Goal: Task Accomplishment & Management: Manage account settings

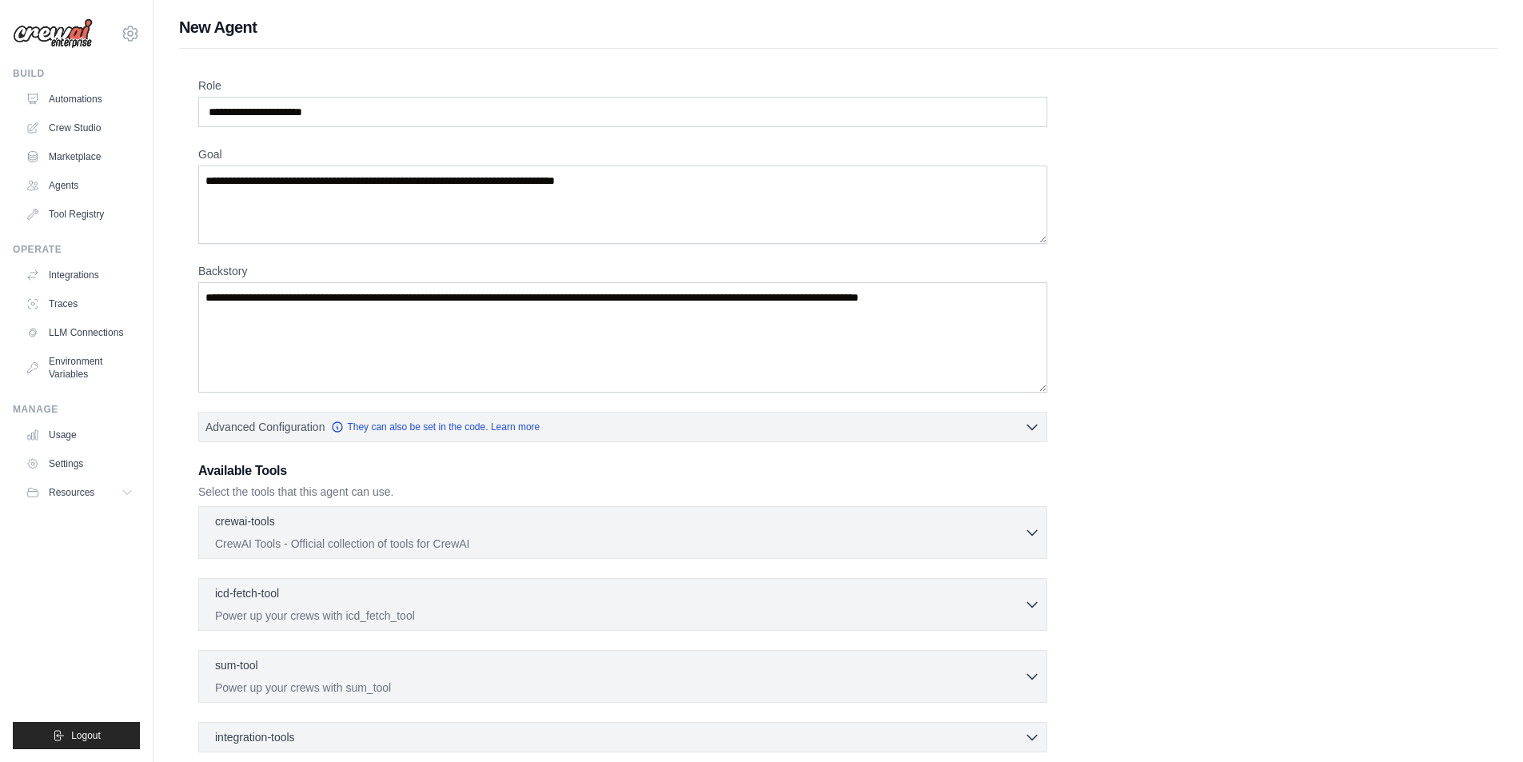
scroll to position [168, 0]
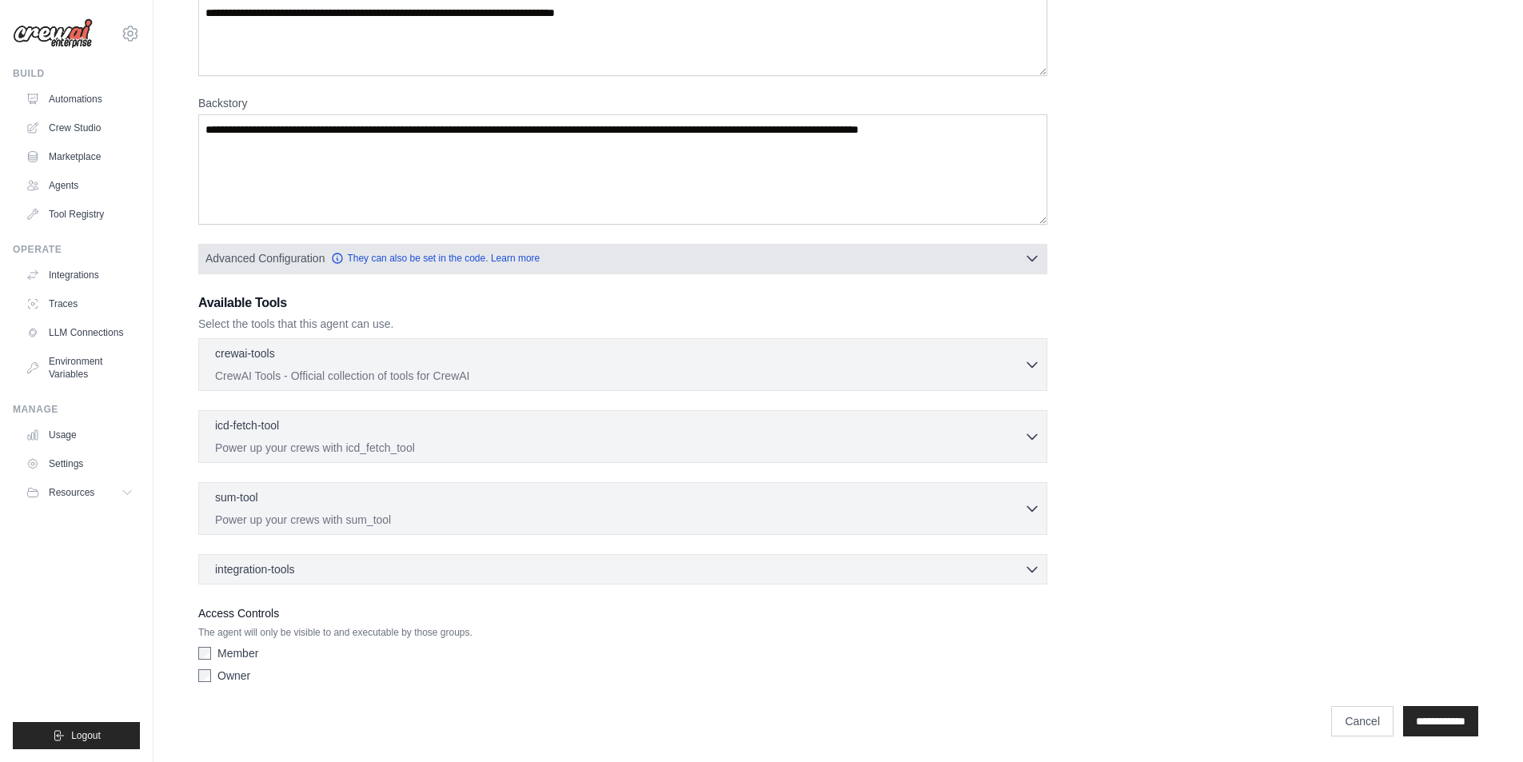
click at [277, 249] on button "Advanced Configuration They can also be set in the code. Learn more" at bounding box center [622, 258] width 847 height 29
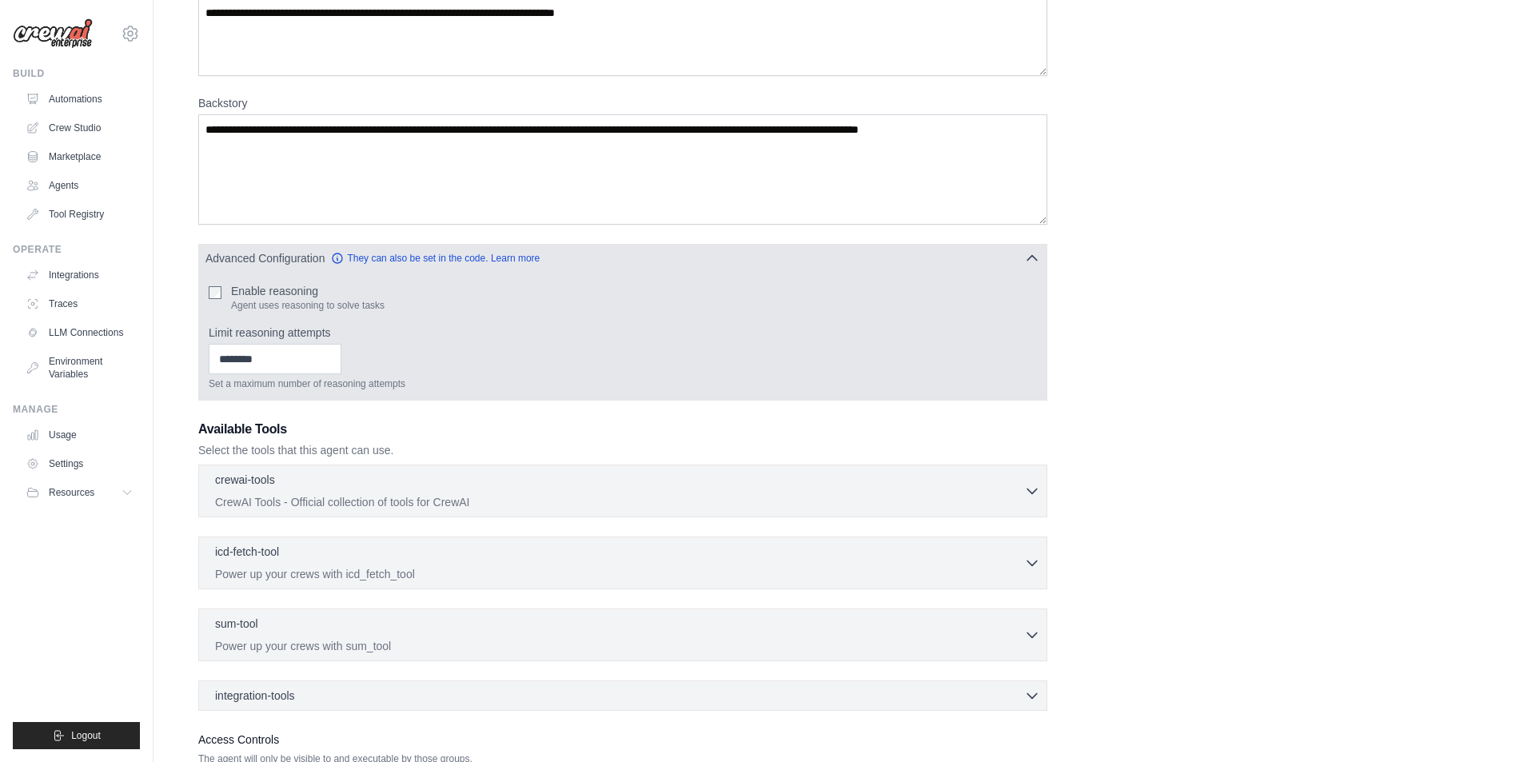
click at [277, 249] on button "Advanced Configuration They can also be set in the code. Learn more" at bounding box center [622, 258] width 847 height 29
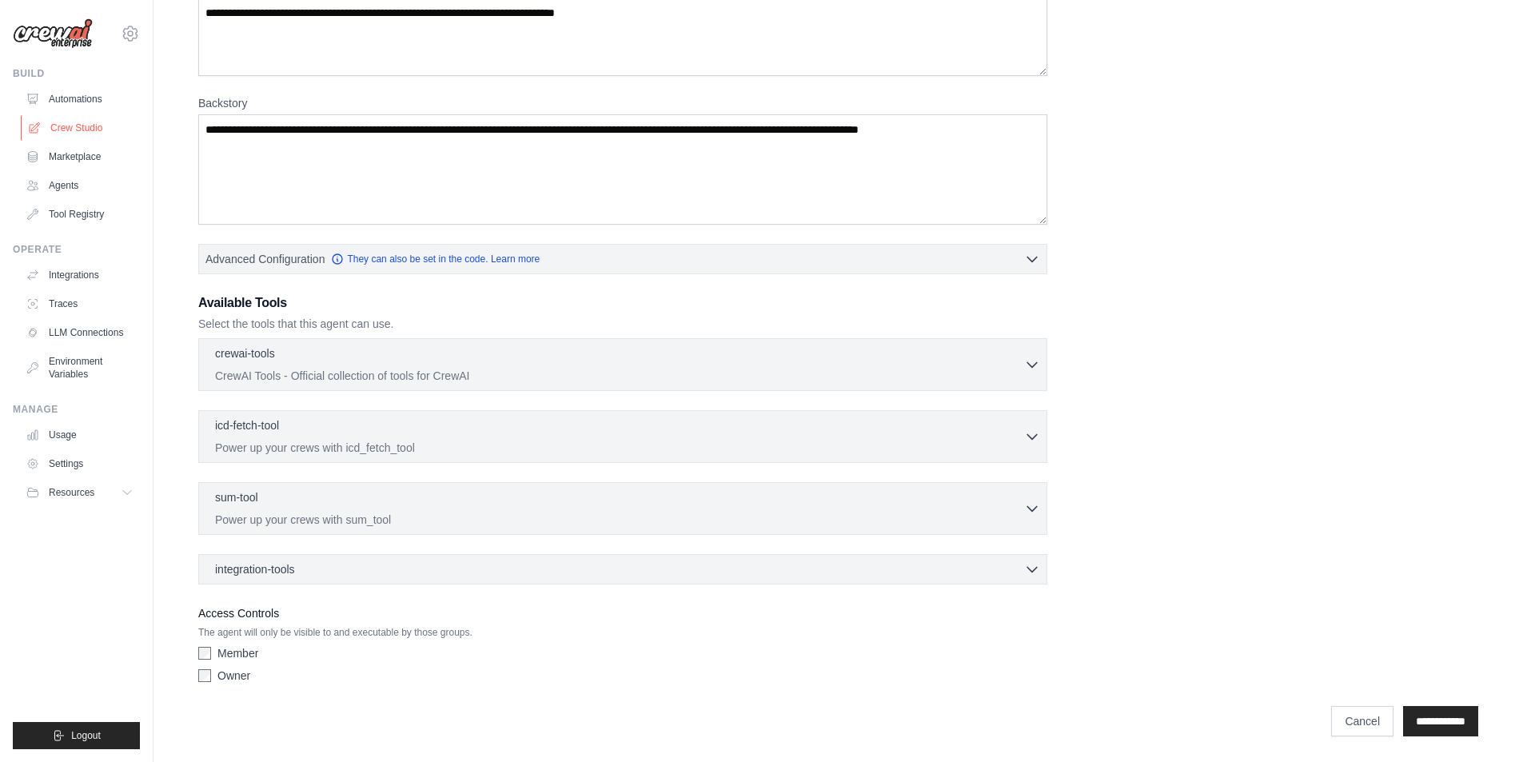
click at [74, 127] on link "Crew Studio" at bounding box center [81, 128] width 121 height 26
click at [65, 269] on link "Integrations" at bounding box center [81, 275] width 121 height 26
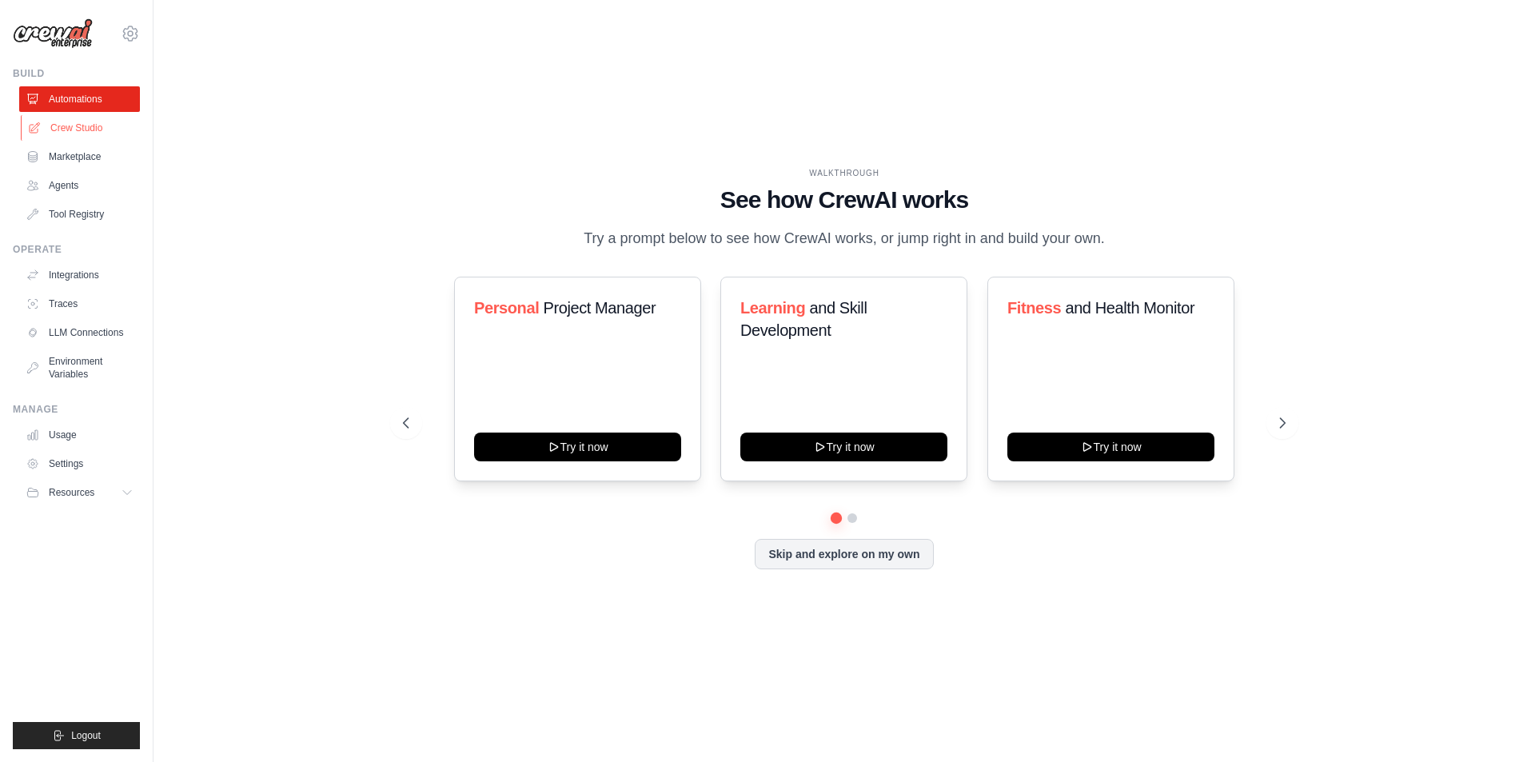
click at [68, 125] on link "Crew Studio" at bounding box center [81, 128] width 121 height 26
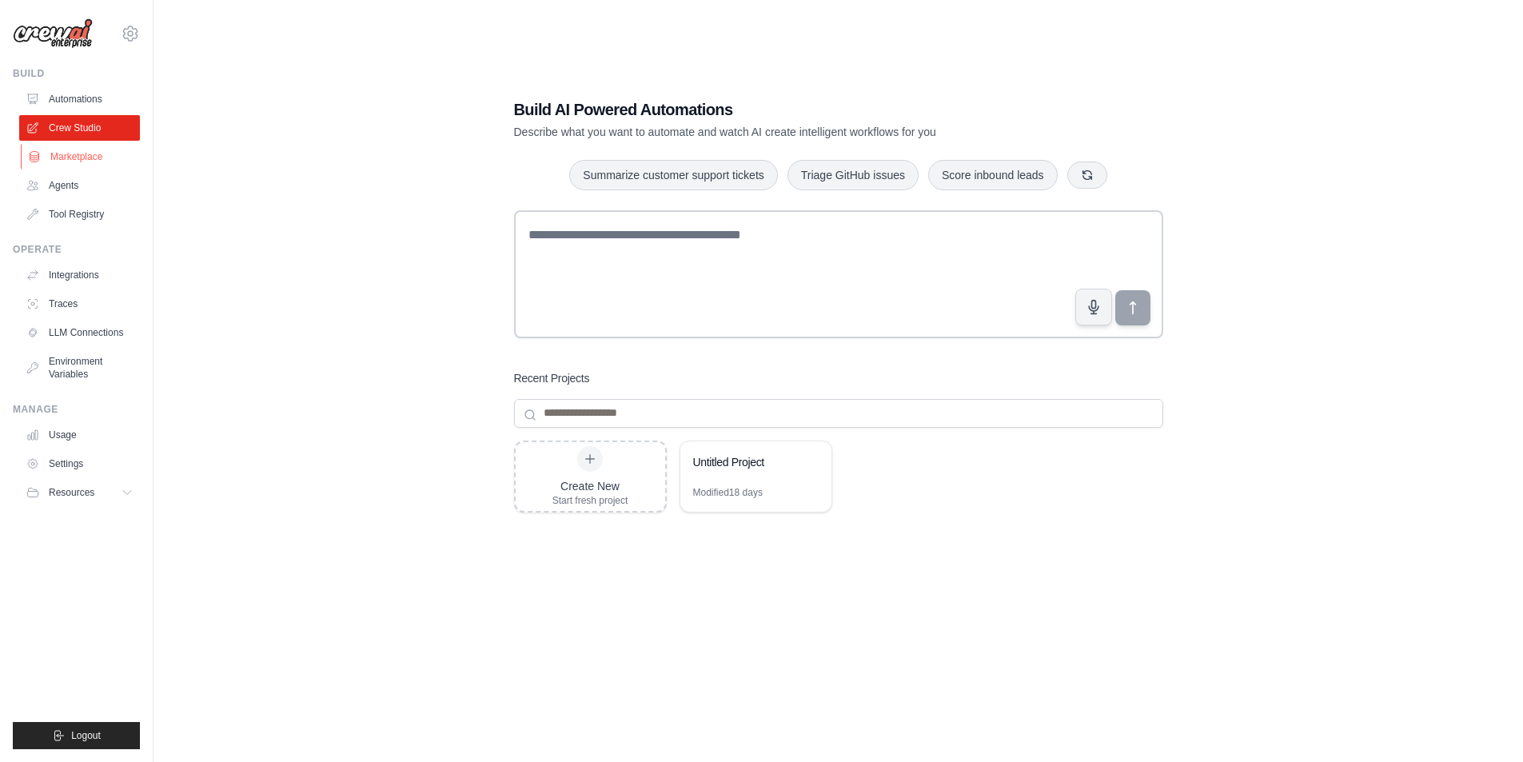
click at [74, 161] on link "Marketplace" at bounding box center [81, 157] width 121 height 26
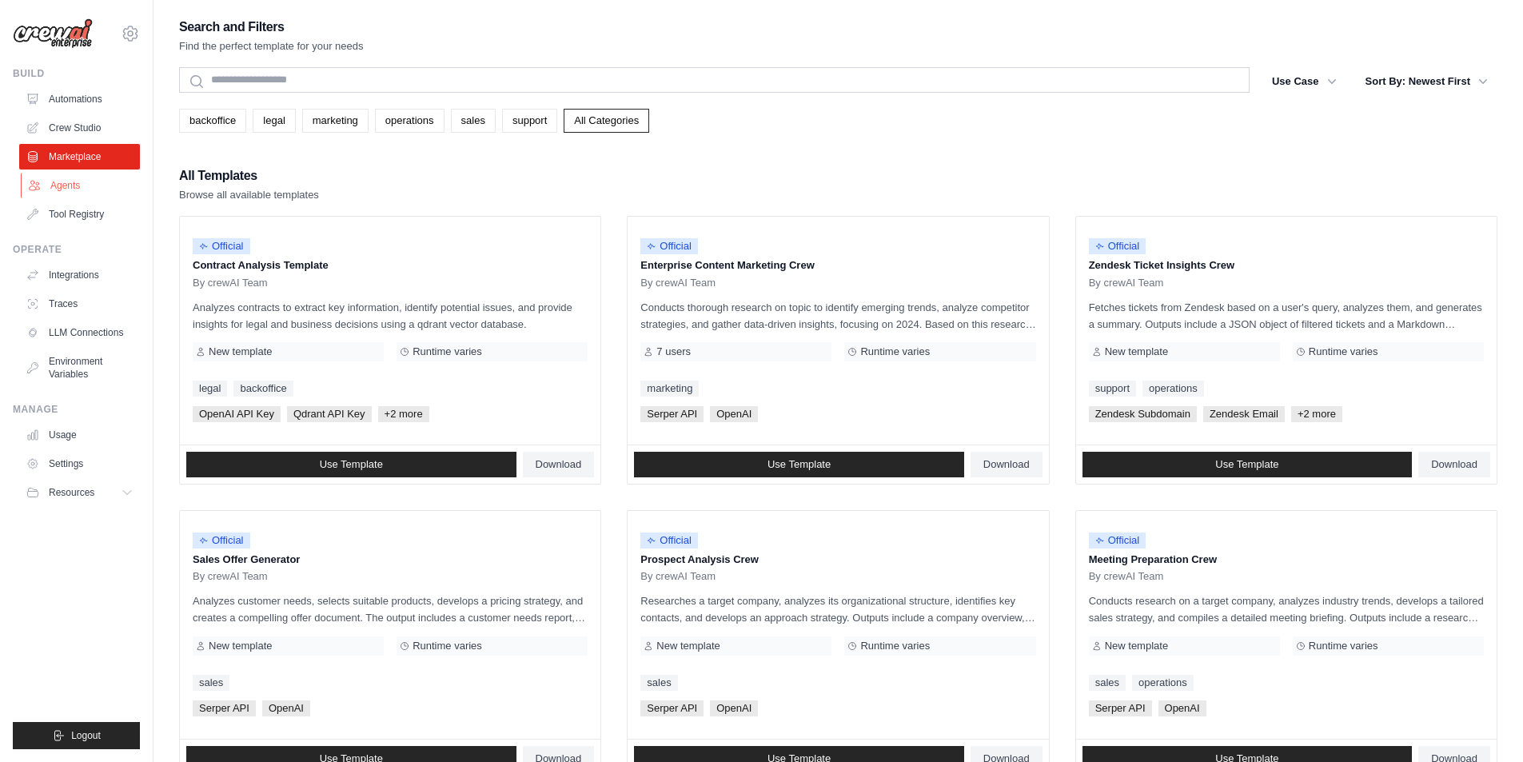
click at [68, 176] on link "Agents" at bounding box center [81, 186] width 121 height 26
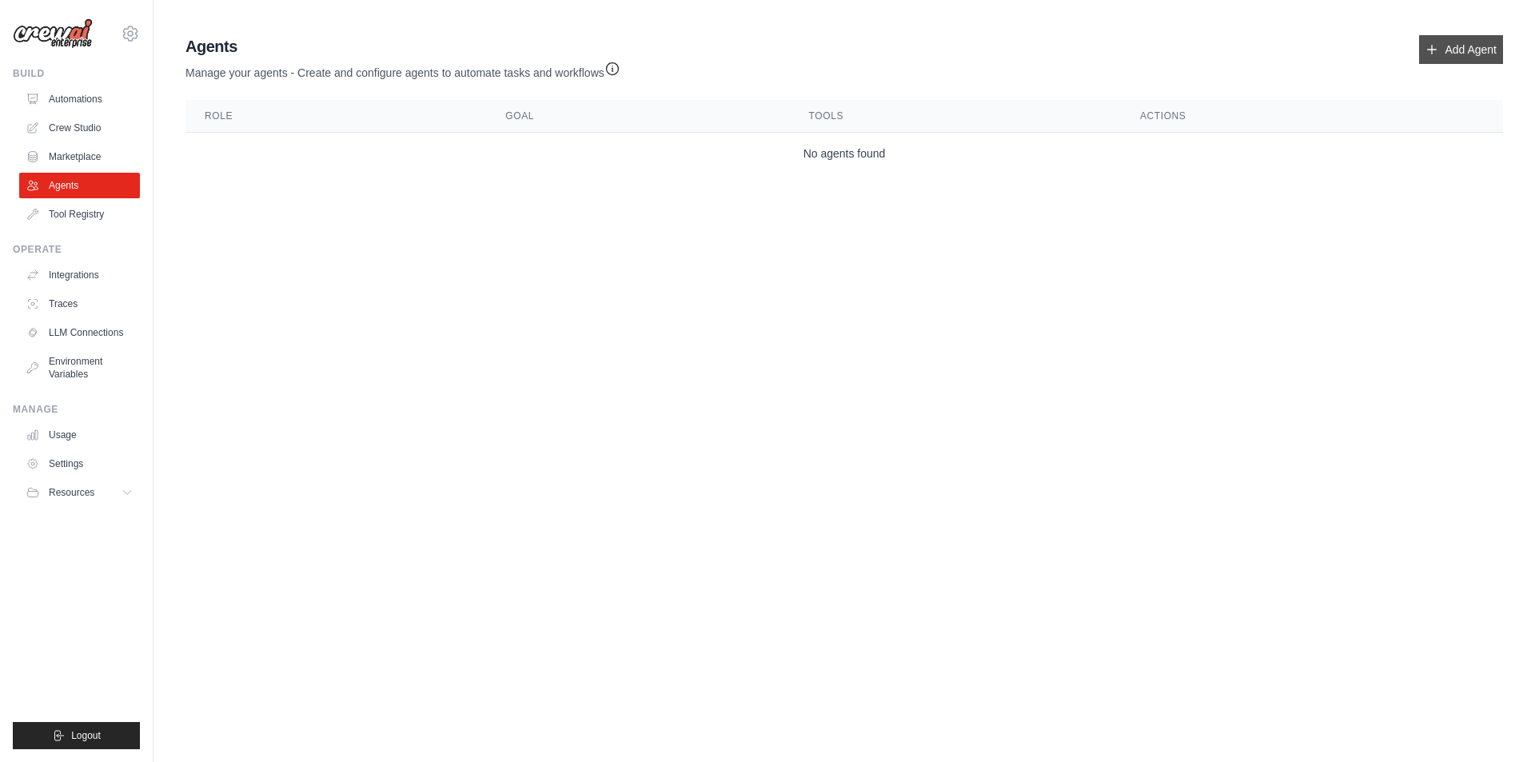
click at [1451, 53] on link "Add Agent" at bounding box center [1461, 49] width 84 height 29
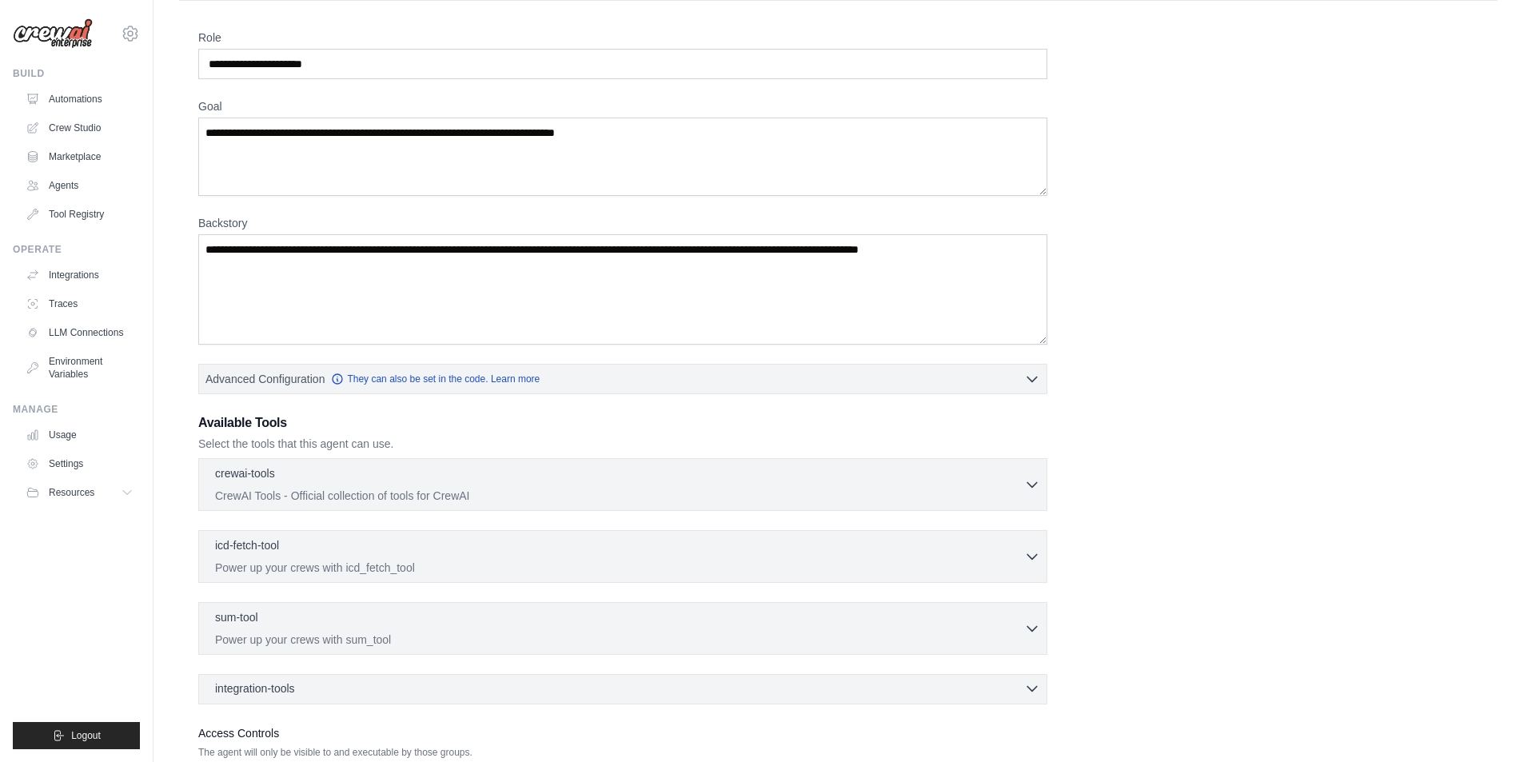
scroll to position [168, 0]
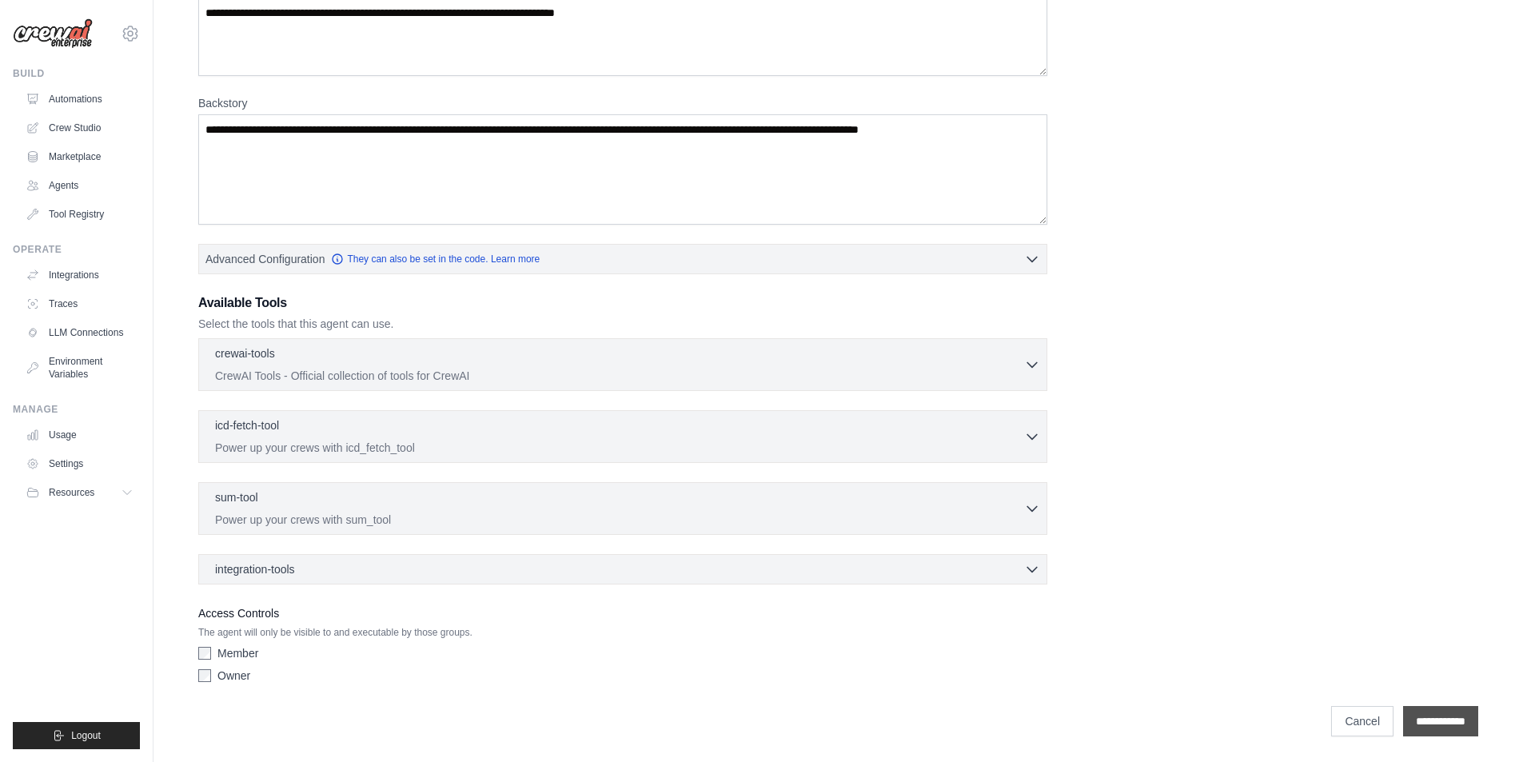
click at [1421, 727] on input "**********" at bounding box center [1440, 721] width 75 height 30
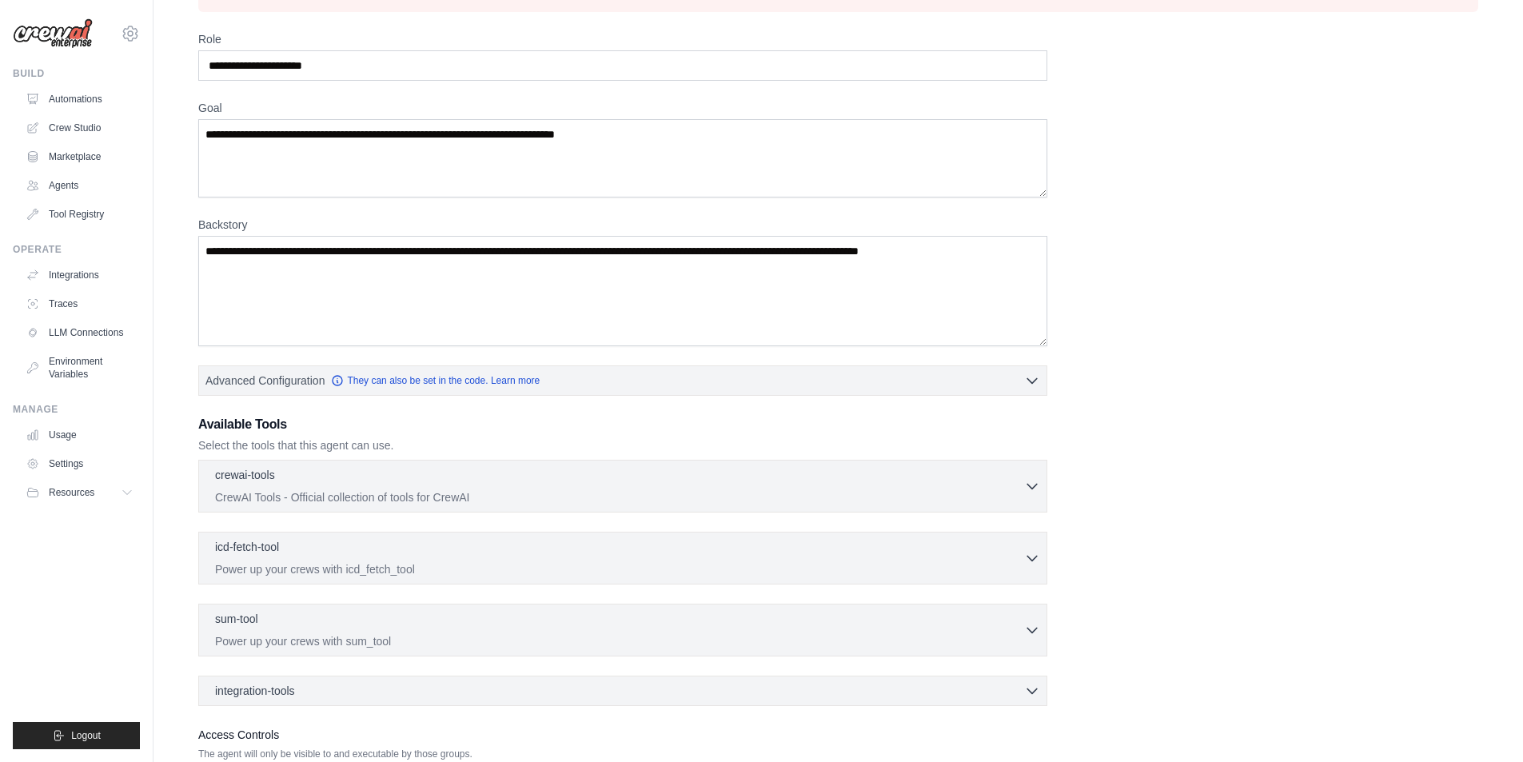
scroll to position [0, 0]
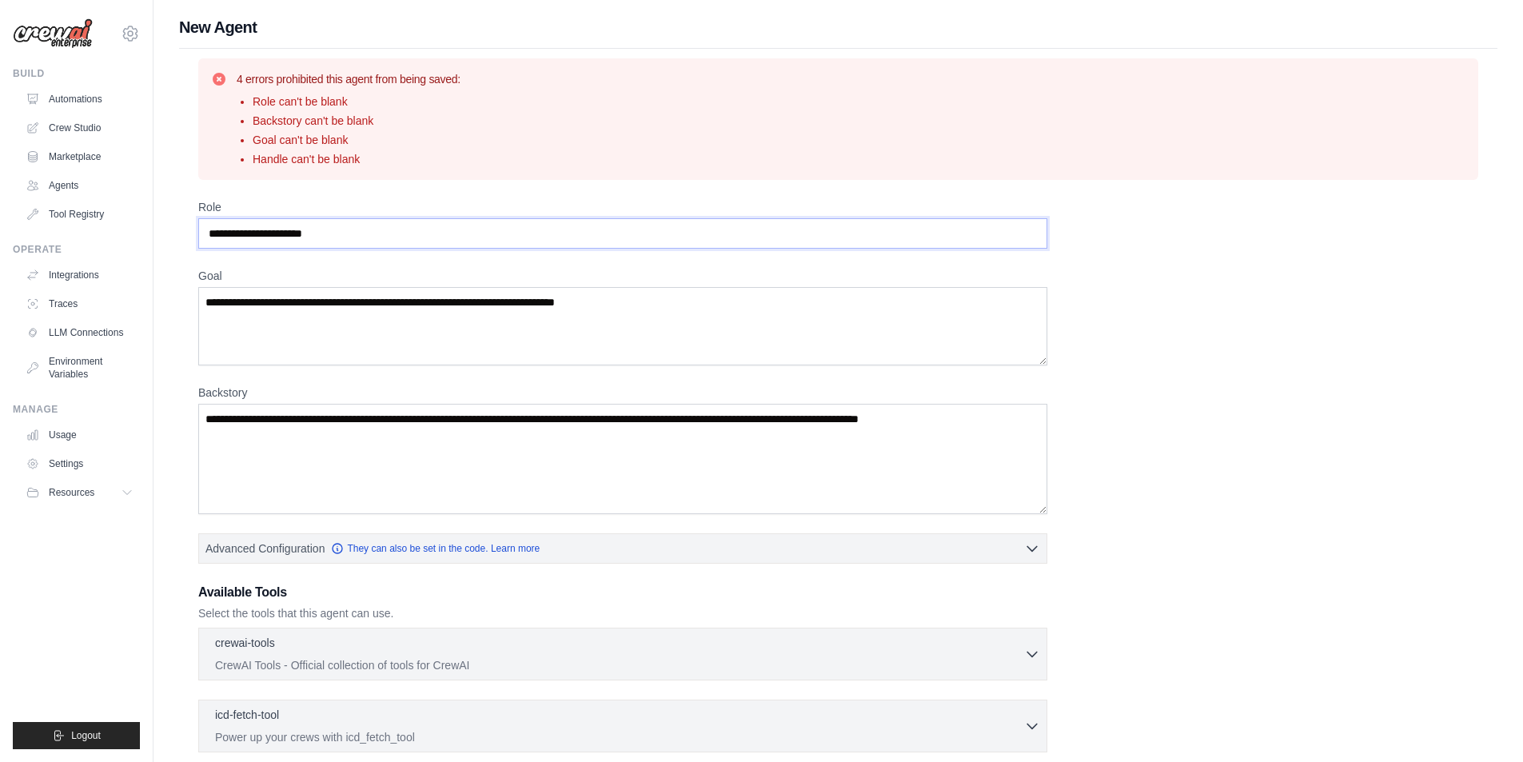
click at [393, 233] on input "Role" at bounding box center [622, 233] width 849 height 30
type input "***"
click at [420, 323] on textarea "Goal" at bounding box center [622, 326] width 849 height 78
type textarea "***"
click at [412, 433] on textarea "Backstory" at bounding box center [622, 459] width 849 height 110
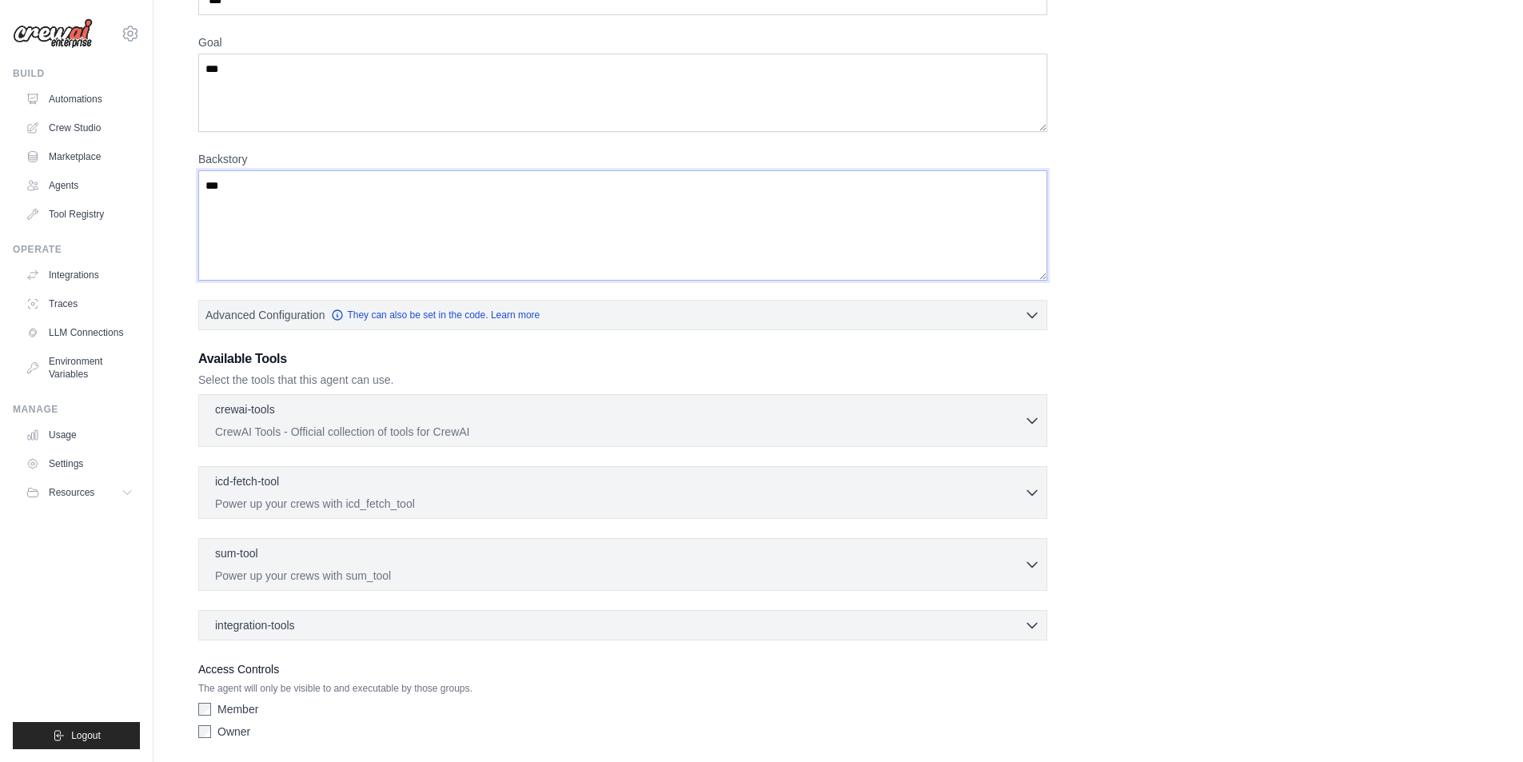
scroll to position [240, 0]
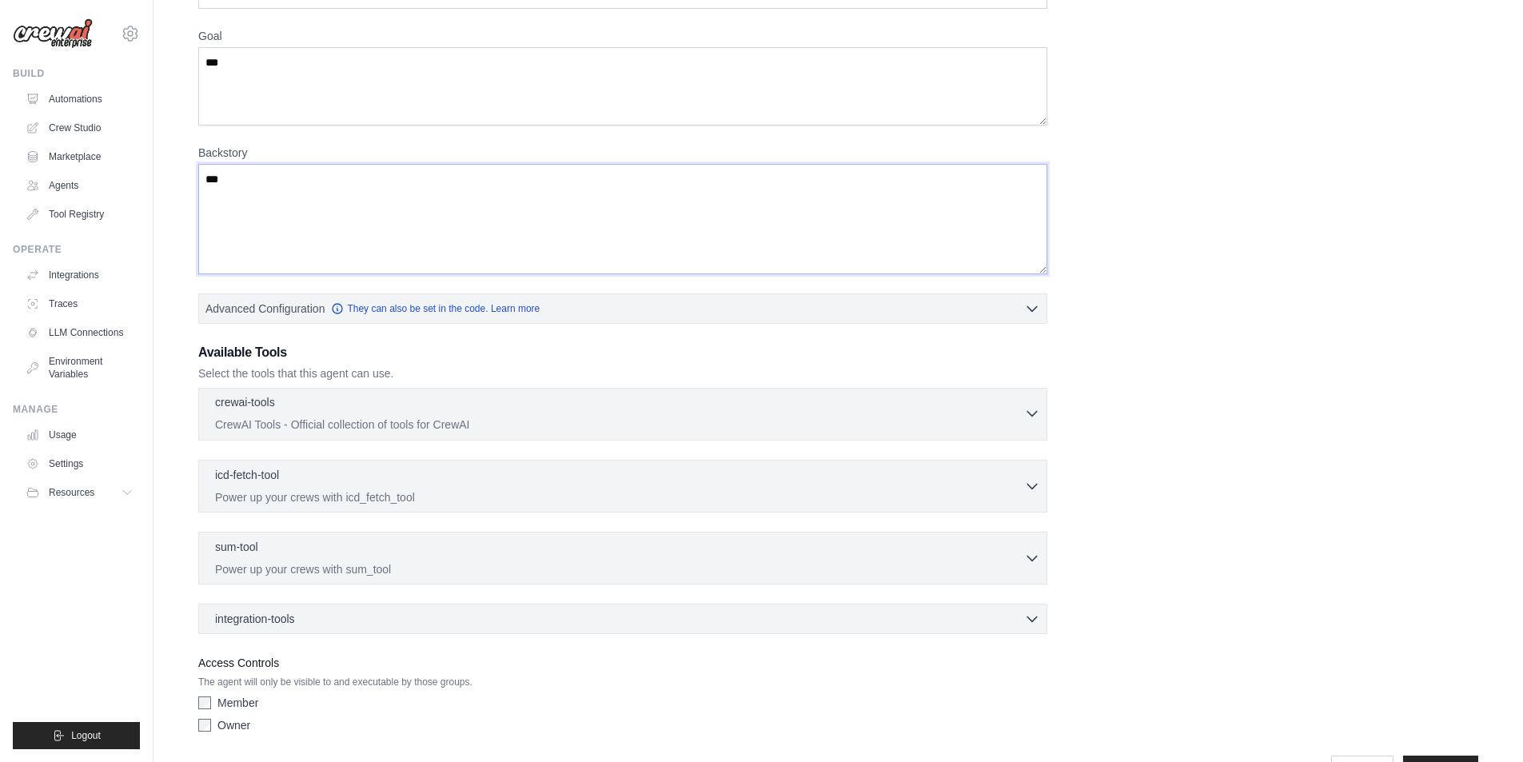
type textarea "***"
click at [400, 422] on p "CrewAI Tools - Official collection of tools for CrewAI" at bounding box center [619, 424] width 809 height 16
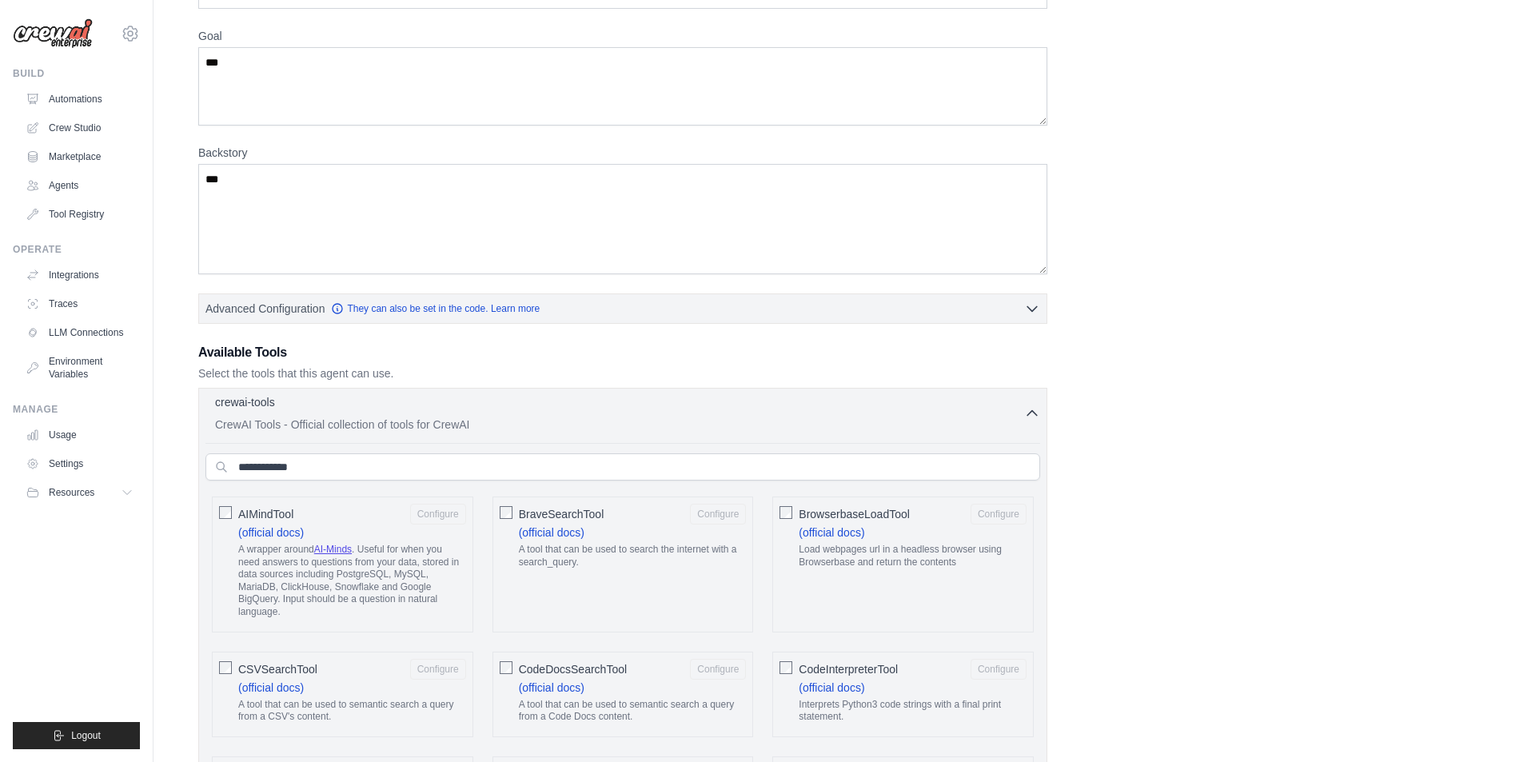
click at [400, 422] on p "CrewAI Tools - Official collection of tools for CrewAI" at bounding box center [619, 424] width 809 height 16
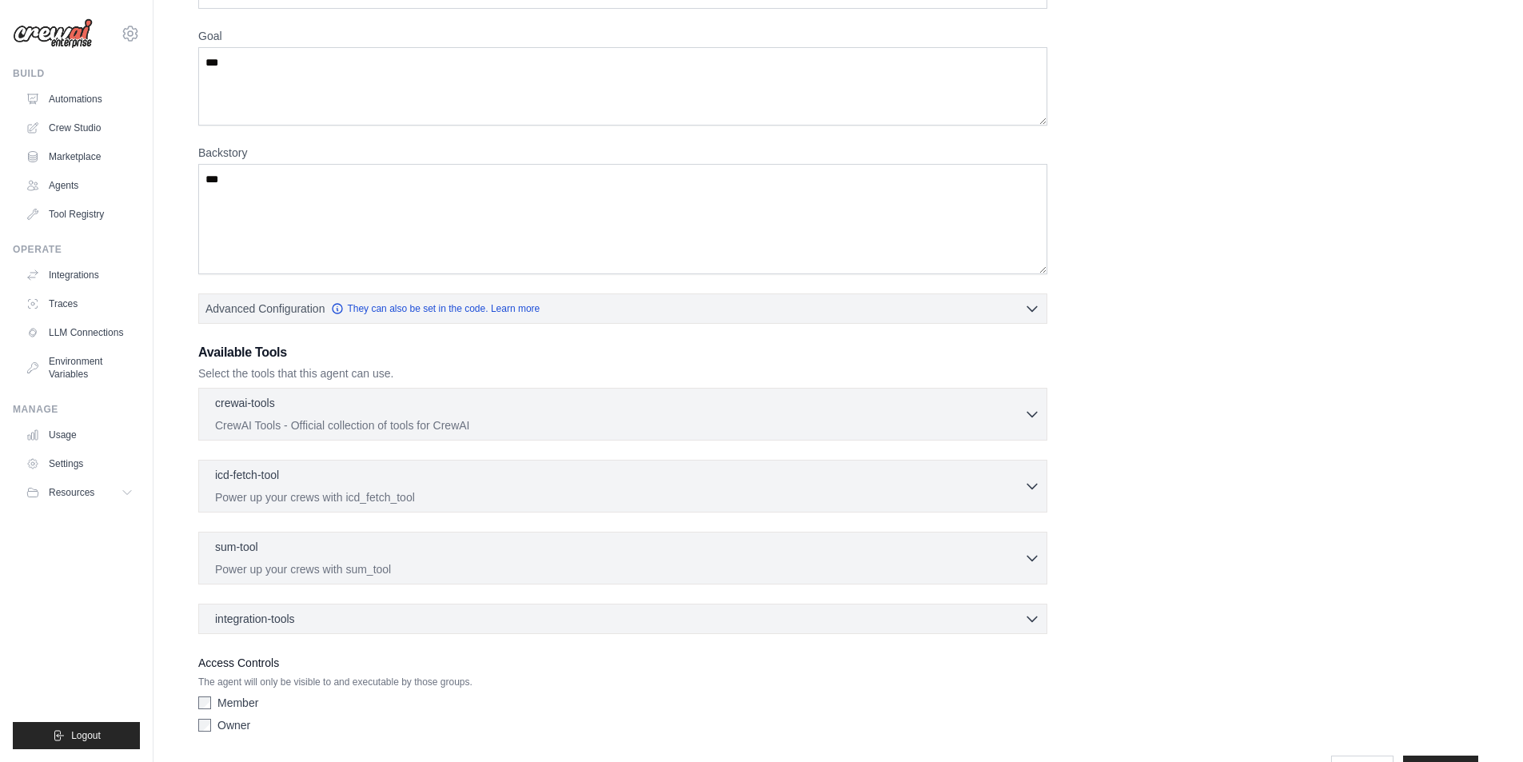
scroll to position [289, 0]
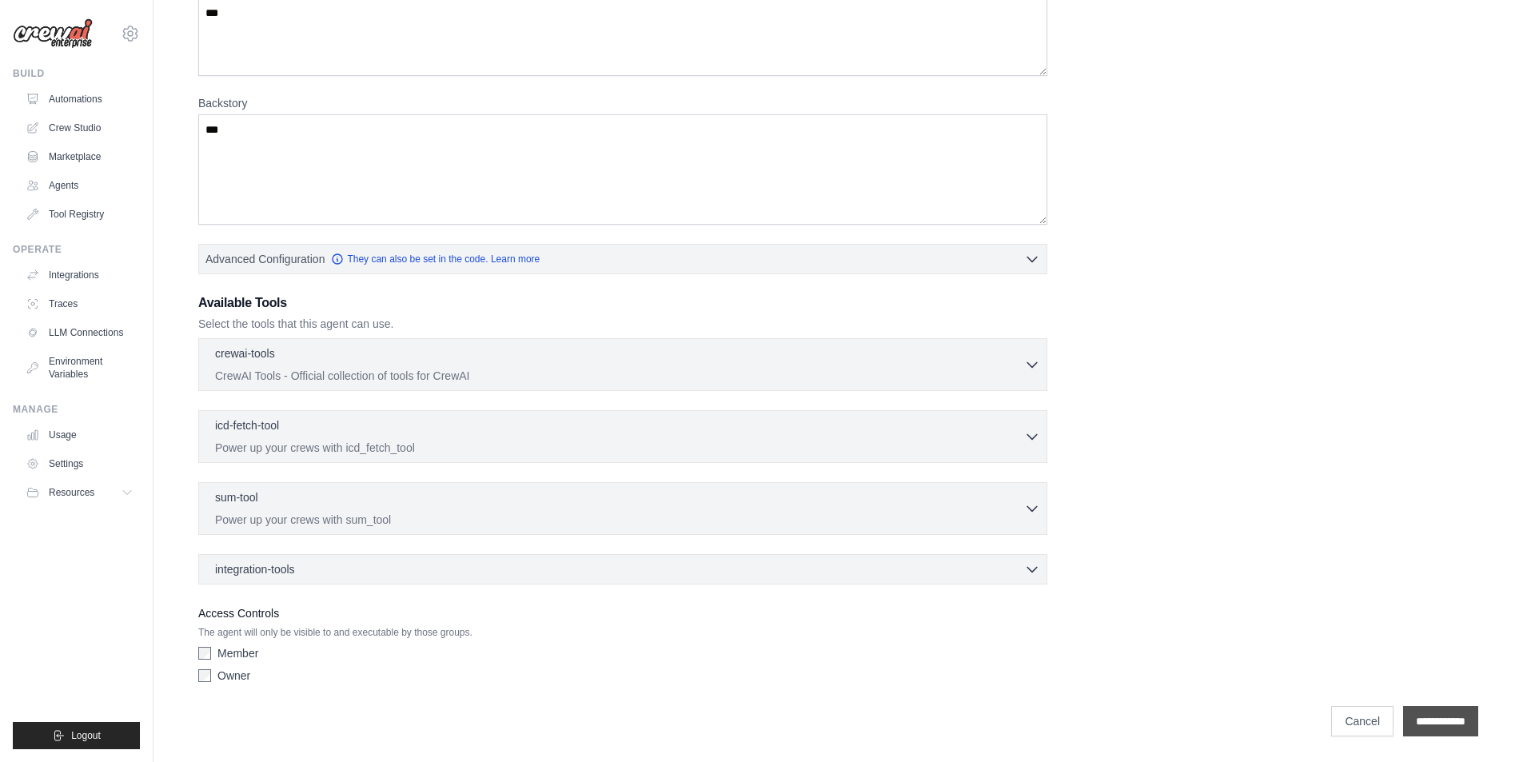
click at [1411, 720] on input "**********" at bounding box center [1440, 721] width 75 height 30
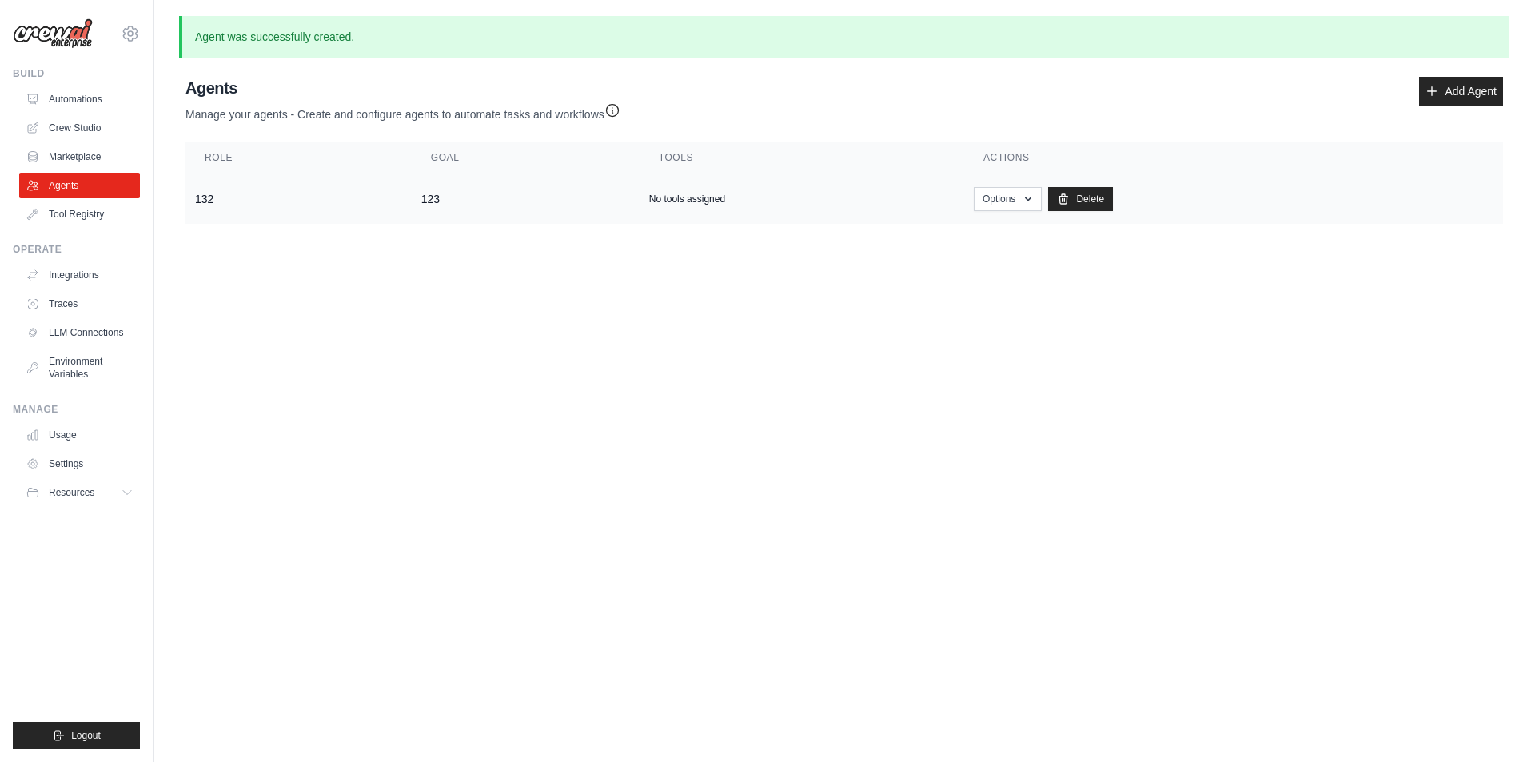
click at [306, 197] on td "132" at bounding box center [298, 199] width 226 height 50
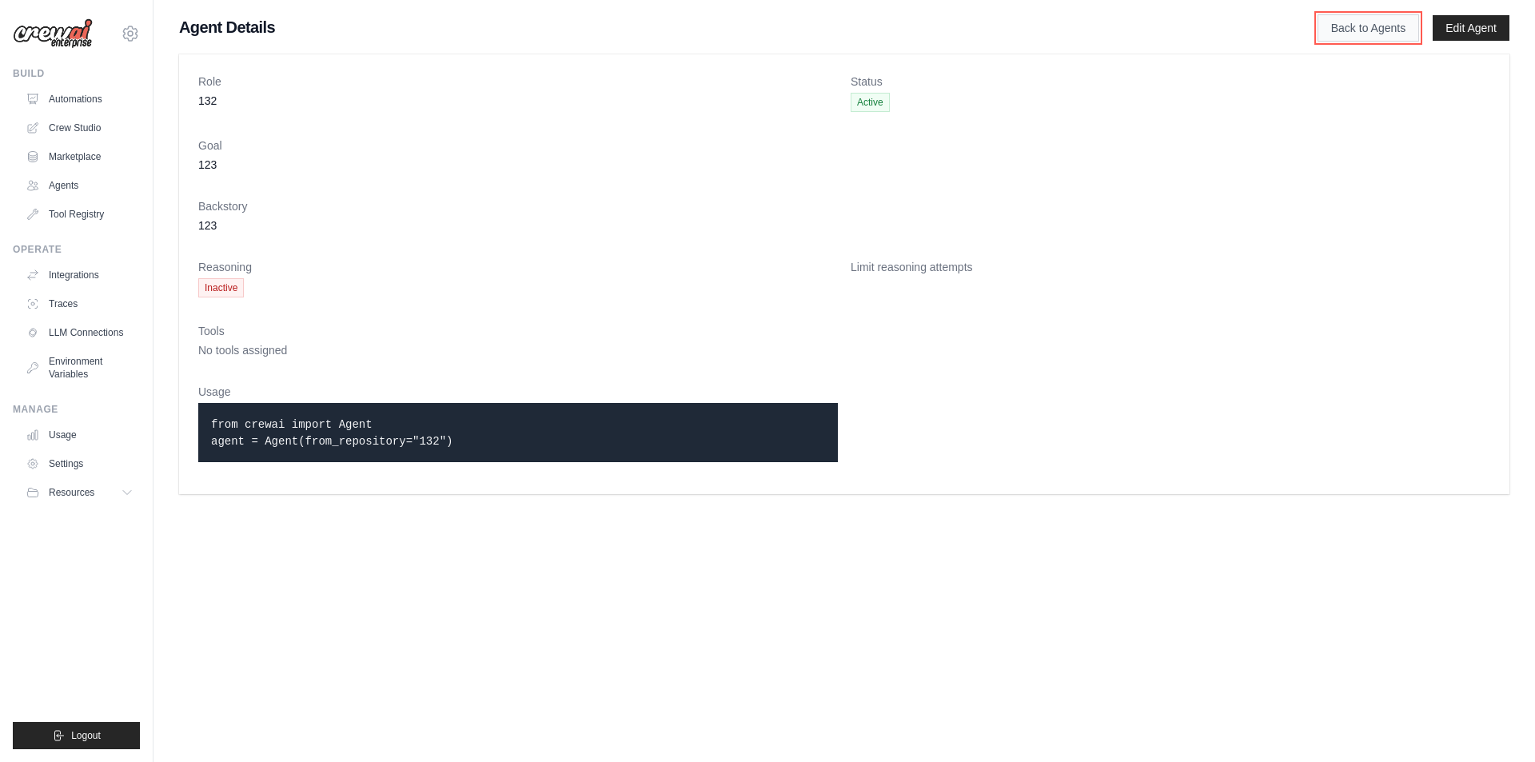
click at [1367, 23] on link "Back to Agents" at bounding box center [1368, 27] width 102 height 27
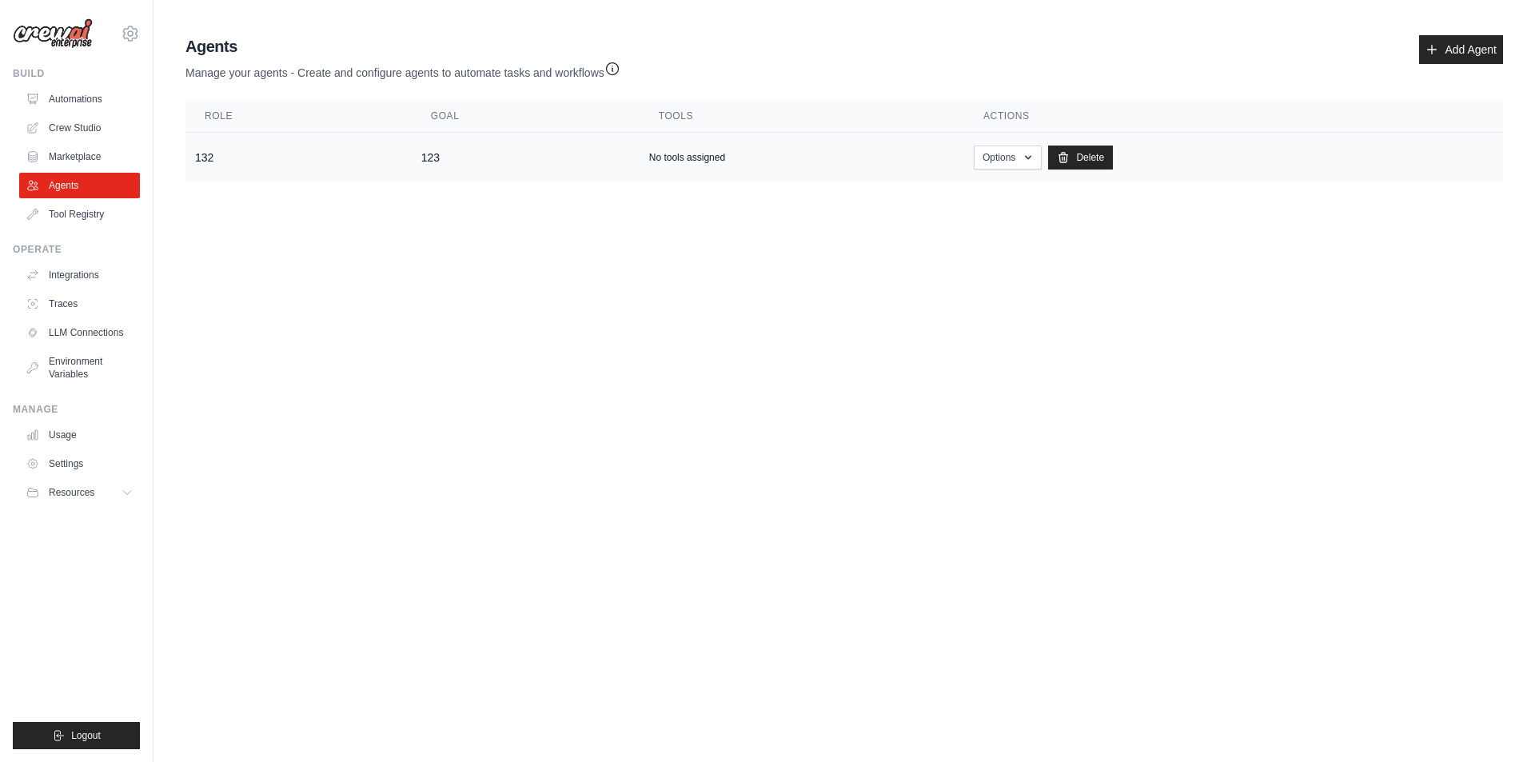
click at [288, 151] on td "132" at bounding box center [298, 158] width 226 height 50
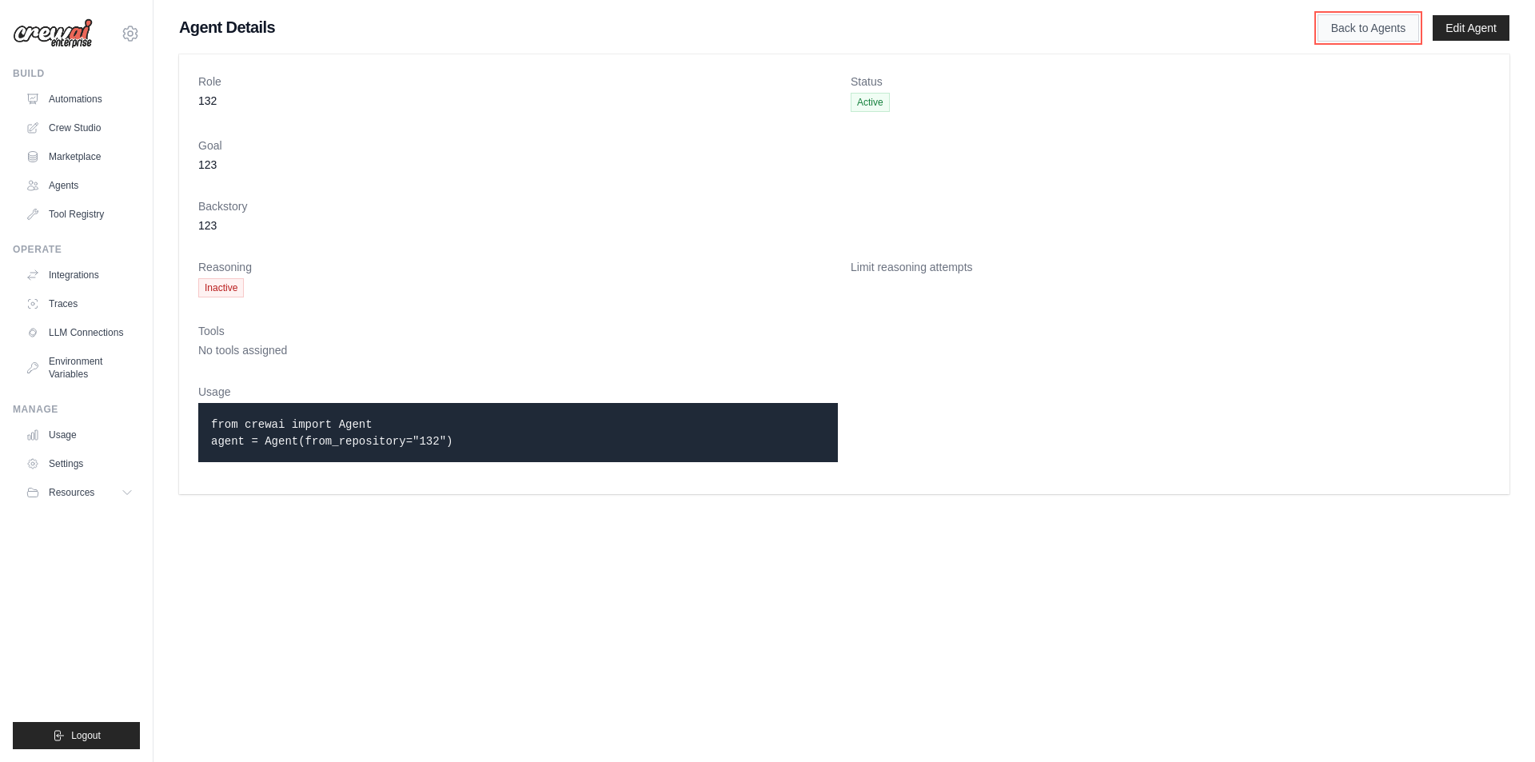
click at [1368, 26] on link "Back to Agents" at bounding box center [1368, 27] width 102 height 27
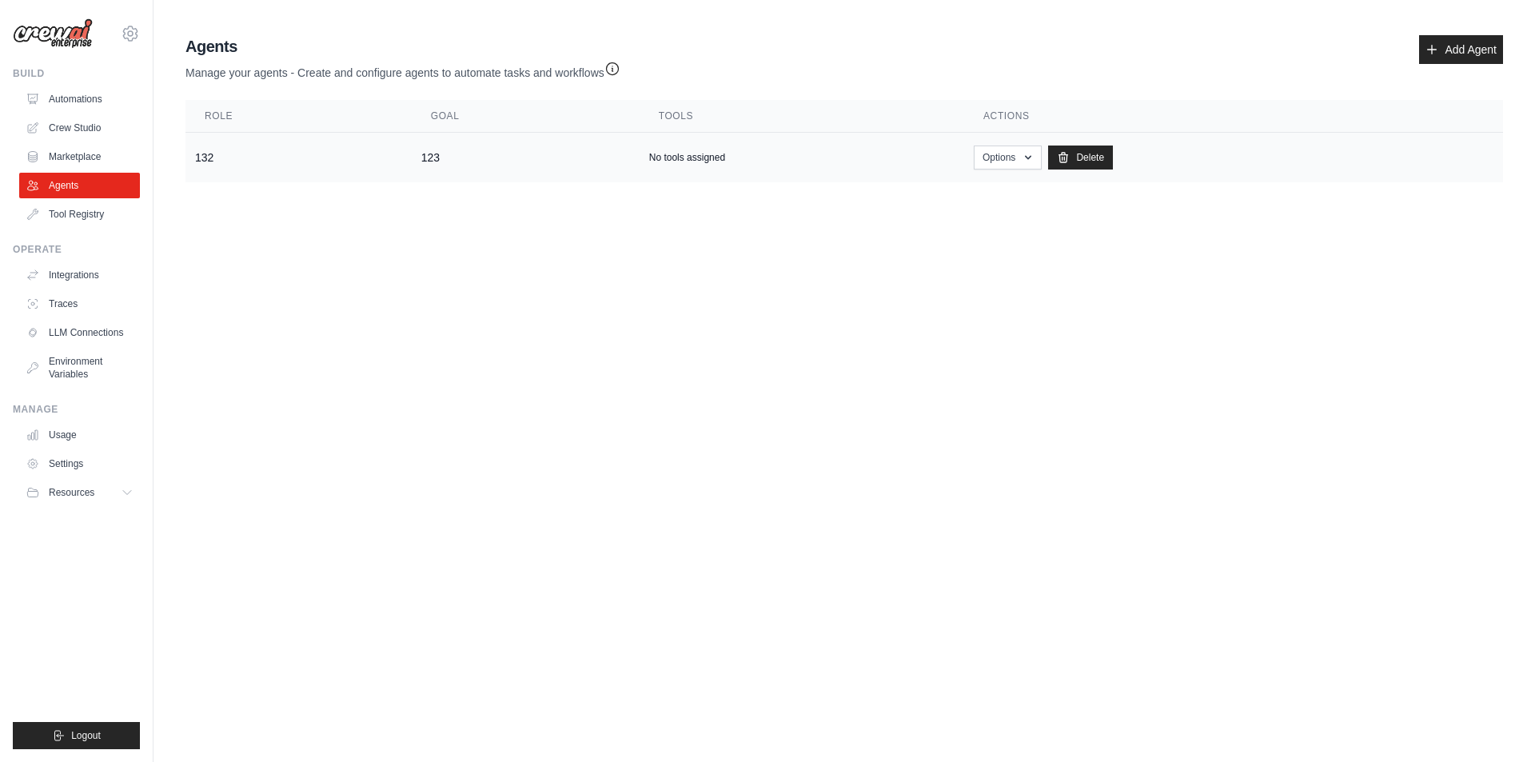
click at [699, 157] on p "No tools assigned" at bounding box center [687, 157] width 76 height 13
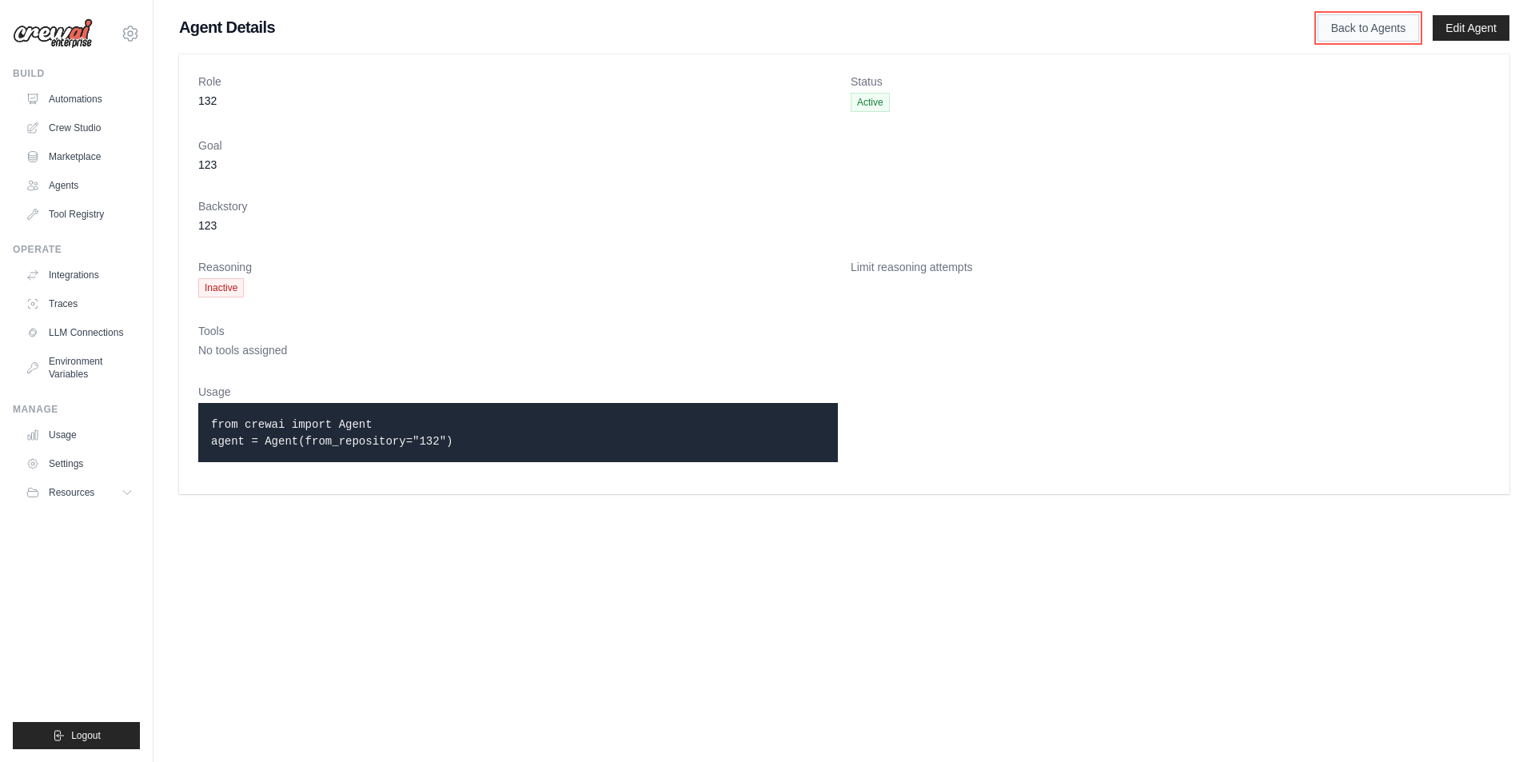
click at [1355, 17] on link "Back to Agents" at bounding box center [1368, 27] width 102 height 27
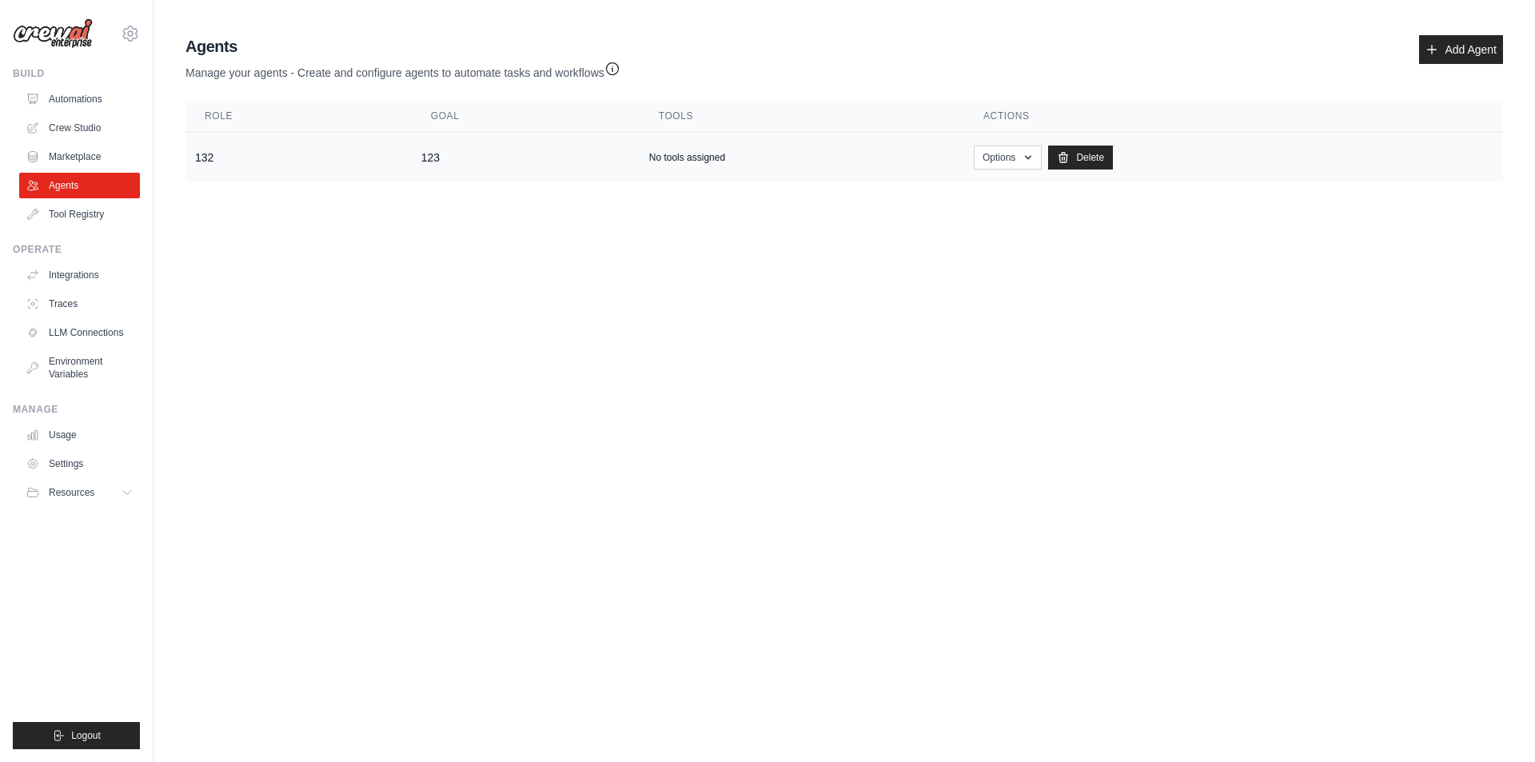
click at [432, 155] on td "123" at bounding box center [526, 158] width 228 height 50
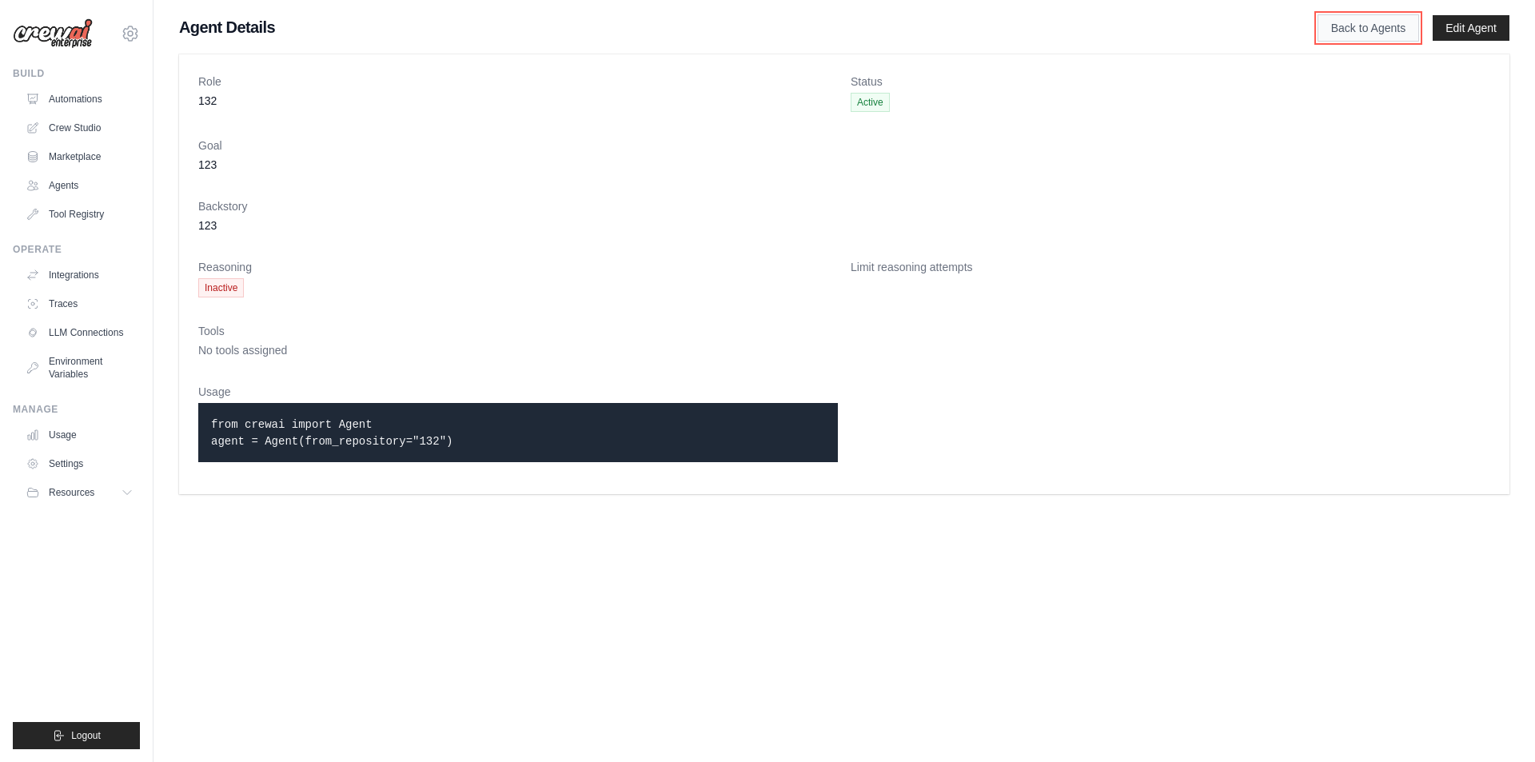
click at [1359, 25] on link "Back to Agents" at bounding box center [1368, 27] width 102 height 27
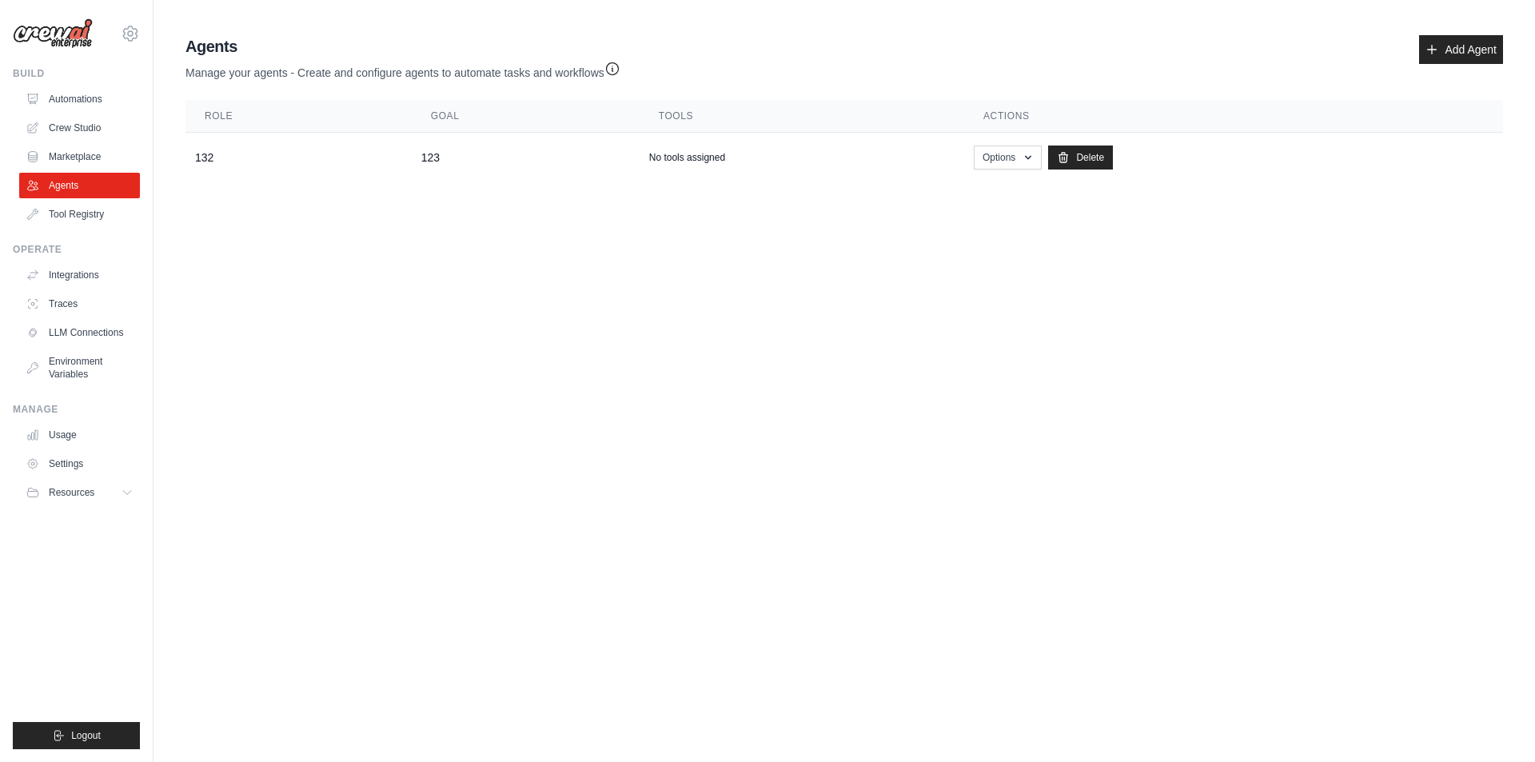
click at [480, 470] on body "[EMAIL_ADDRESS][DOMAIN_NAME] Settings Build Automations Crew Studio" at bounding box center [767, 381] width 1535 height 762
click at [960, 415] on body "[EMAIL_ADDRESS][DOMAIN_NAME] Settings Build Automations Crew Studio" at bounding box center [767, 381] width 1535 height 762
click at [1017, 149] on button "Options" at bounding box center [1007, 157] width 68 height 24
click at [1244, 260] on body "[EMAIL_ADDRESS][DOMAIN_NAME] Settings Build Automations Crew Studio" at bounding box center [767, 381] width 1535 height 762
drag, startPoint x: 1072, startPoint y: 157, endPoint x: 826, endPoint y: 94, distance: 253.6
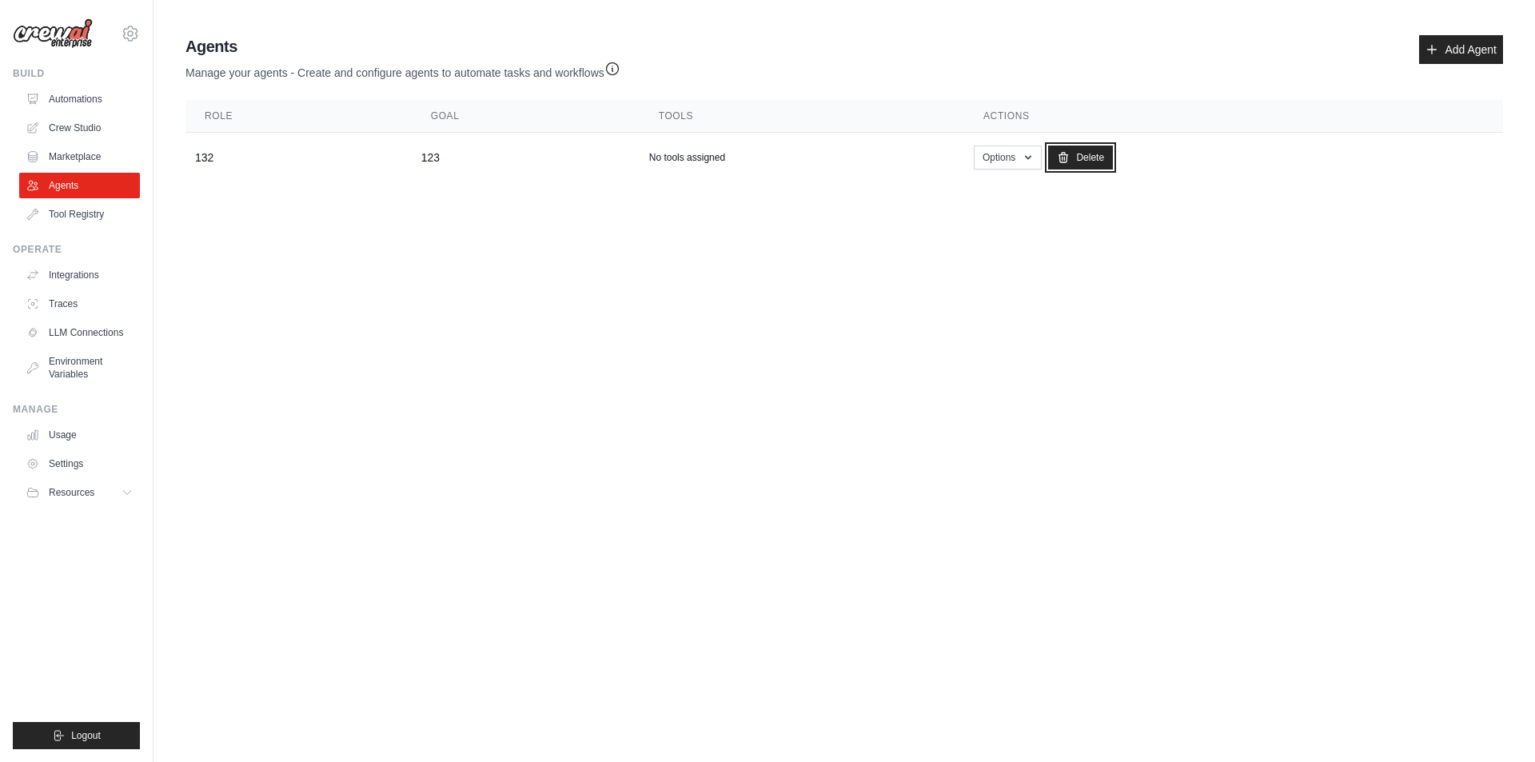
click at [1072, 157] on link "Delete" at bounding box center [1080, 157] width 65 height 24
